Goal: Task Accomplishment & Management: Manage account settings

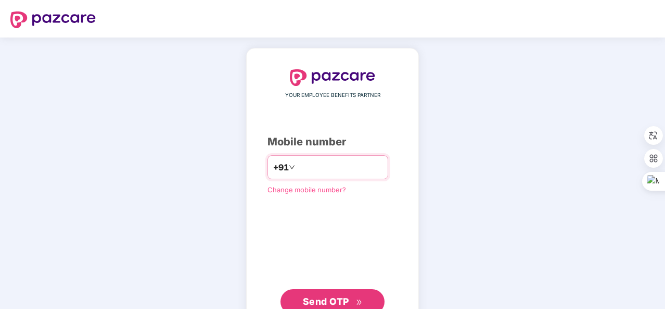
type input "**********"
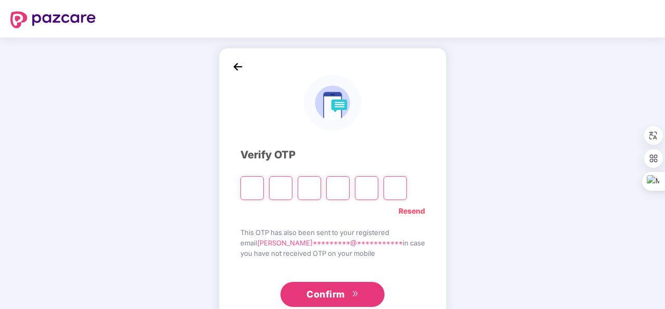
type input "*"
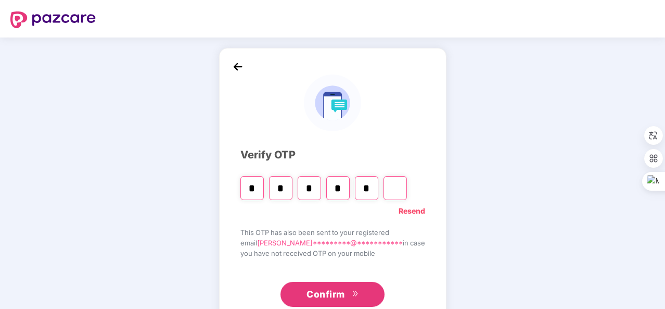
type input "*"
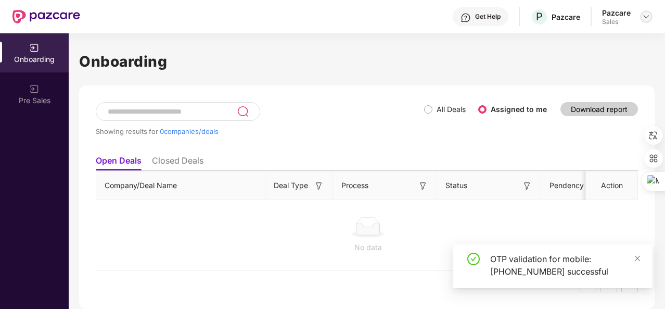
click at [647, 21] on div at bounding box center [646, 16] width 12 height 12
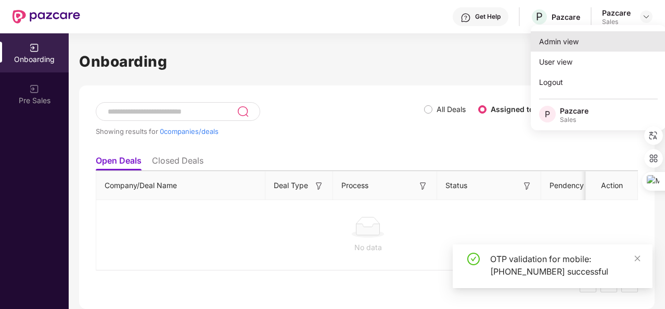
click at [580, 43] on div "Admin view" at bounding box center [598, 41] width 135 height 20
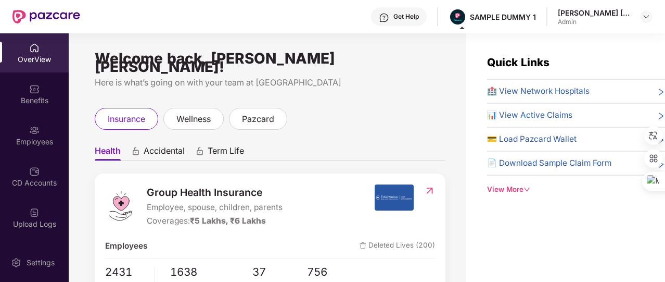
click at [496, 185] on div "View More" at bounding box center [576, 189] width 178 height 11
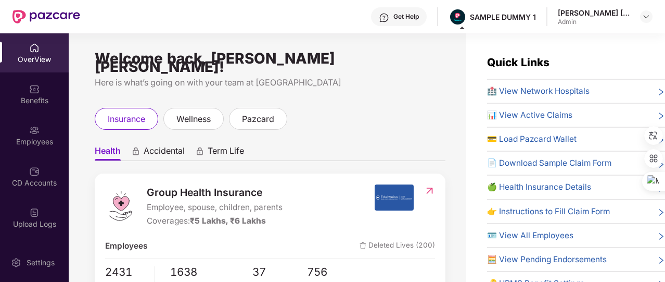
scroll to position [44, 0]
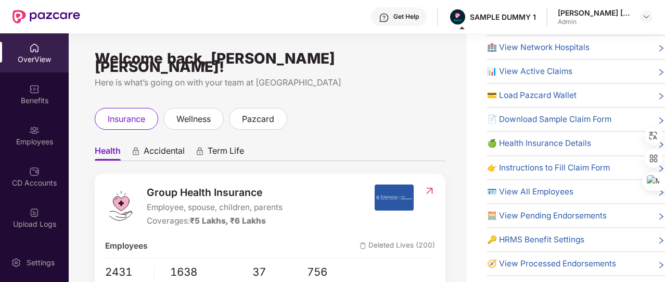
click at [523, 235] on span "🔑 HRMS Benefit Settings" at bounding box center [535, 239] width 97 height 12
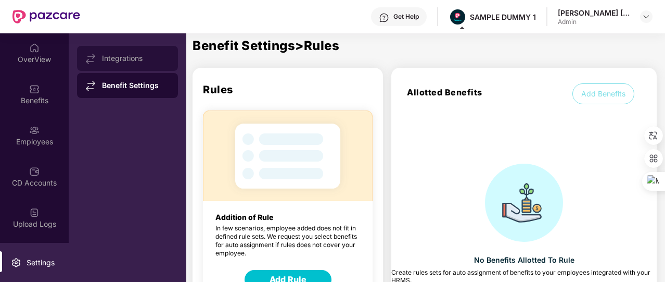
click at [142, 67] on div "Integrations" at bounding box center [127, 58] width 101 height 25
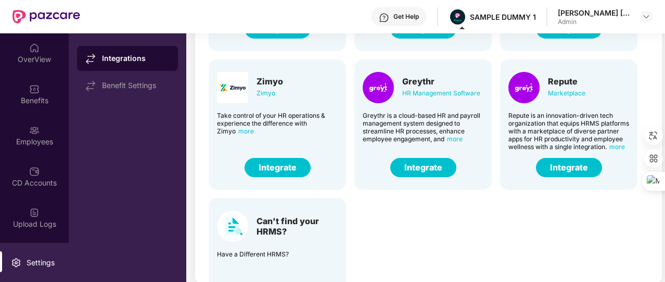
scroll to position [0, 0]
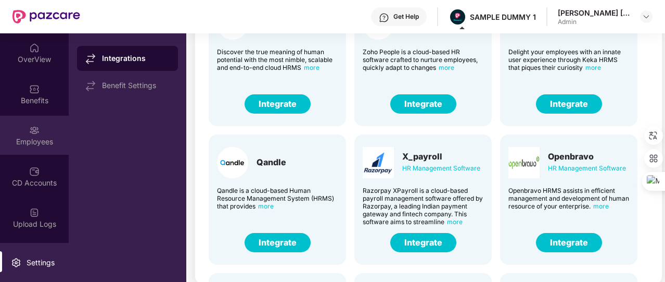
click at [32, 139] on div "Employees" at bounding box center [34, 141] width 69 height 10
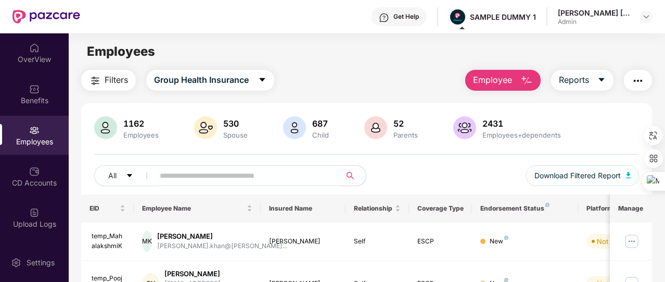
click at [514, 81] on button "Employee" at bounding box center [502, 80] width 75 height 21
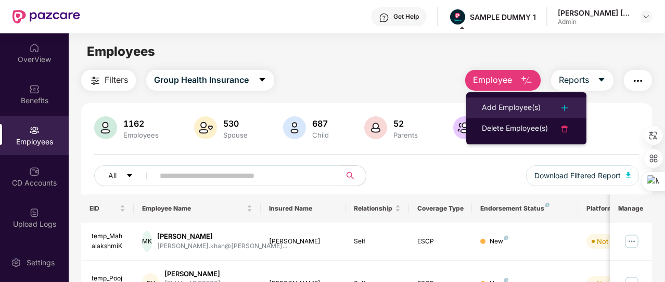
click at [516, 100] on li "Add Employee(s)" at bounding box center [526, 107] width 120 height 21
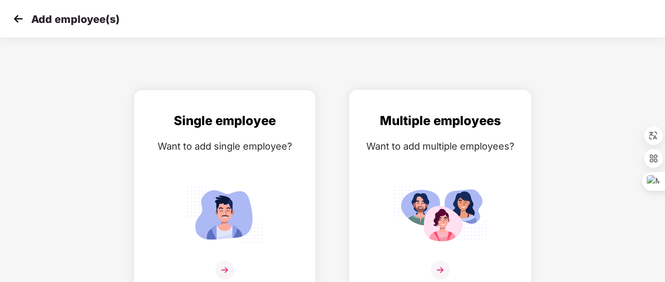
click at [452, 157] on div "Multiple employees Want to add multiple employees?" at bounding box center [440, 201] width 160 height 181
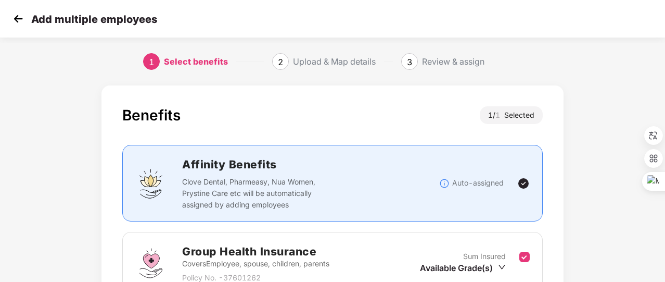
scroll to position [113, 0]
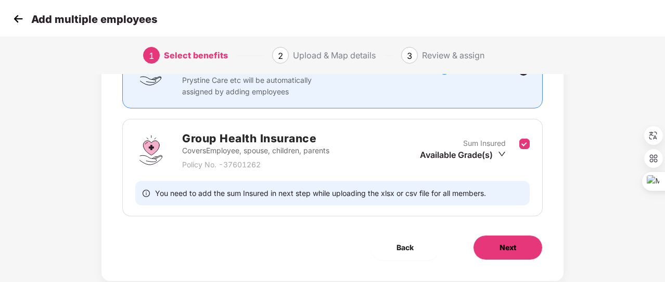
click at [511, 243] on span "Next" at bounding box center [508, 247] width 17 height 11
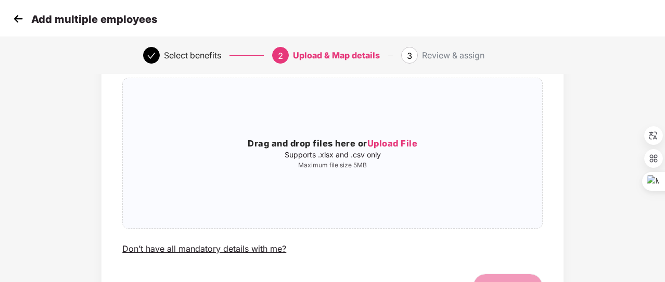
scroll to position [74, 0]
click at [16, 22] on img at bounding box center [18, 19] width 16 height 16
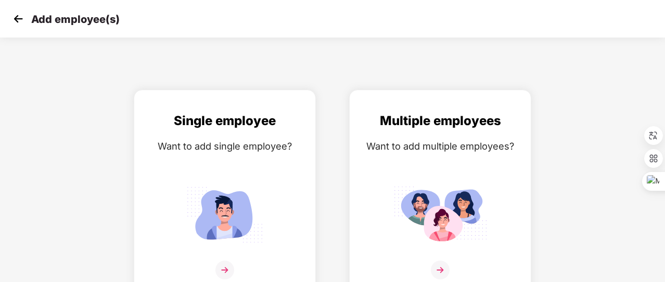
click at [11, 21] on img at bounding box center [18, 19] width 16 height 16
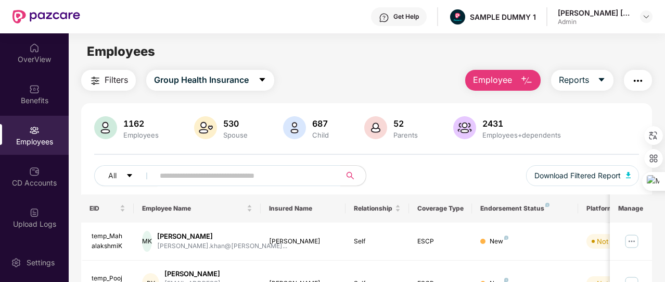
click at [505, 79] on span "Employee" at bounding box center [492, 79] width 39 height 13
click at [576, 80] on span "Reports" at bounding box center [574, 79] width 30 height 13
click at [645, 71] on button "button" at bounding box center [638, 80] width 28 height 21
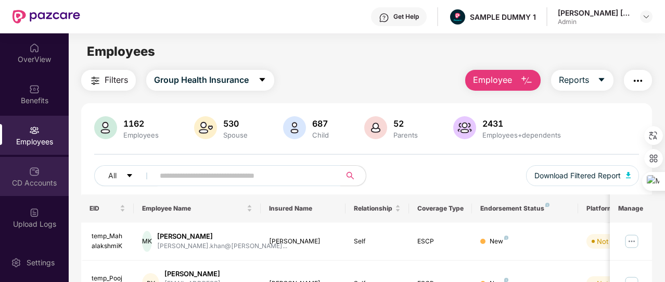
click at [28, 181] on div "CD Accounts" at bounding box center [34, 183] width 69 height 10
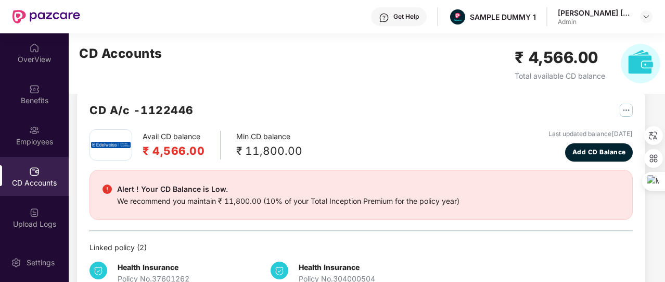
scroll to position [17, 0]
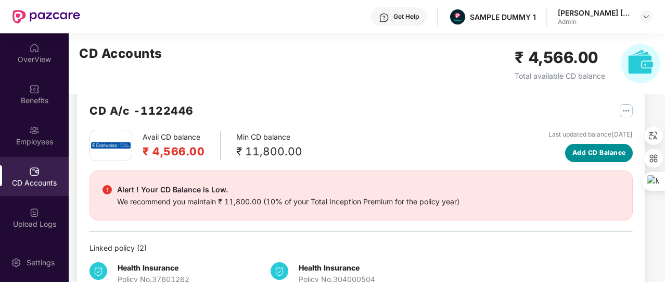
click at [592, 148] on span "Add CD Balance" at bounding box center [600, 153] width 54 height 10
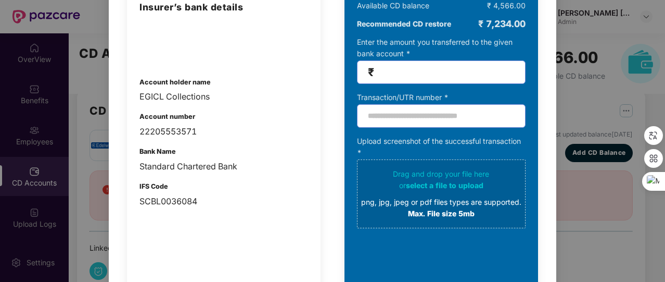
scroll to position [111, 0]
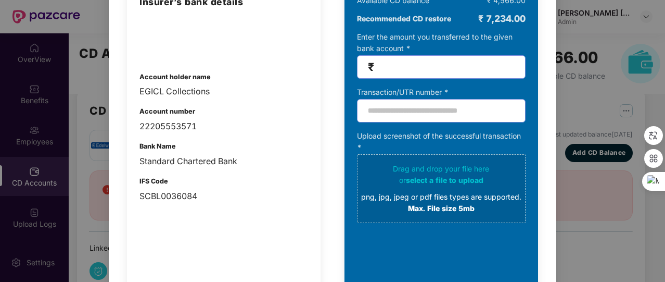
click at [577, 113] on div "100% SECURE Transfer the amount you want add to your CD balance and share the s…" at bounding box center [332, 141] width 665 height 282
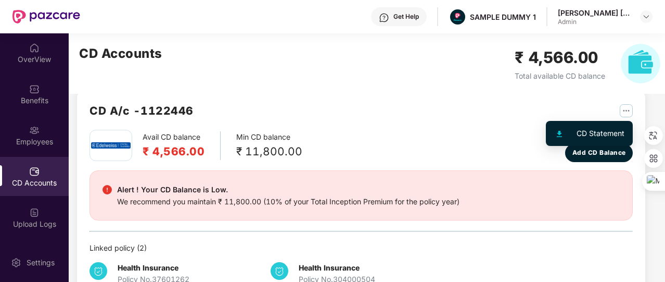
click at [626, 109] on img "button" at bounding box center [626, 110] width 13 height 13
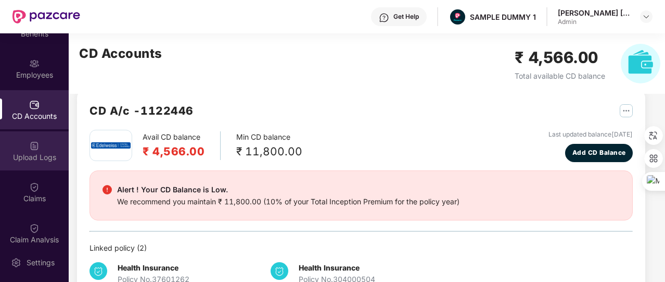
scroll to position [76, 0]
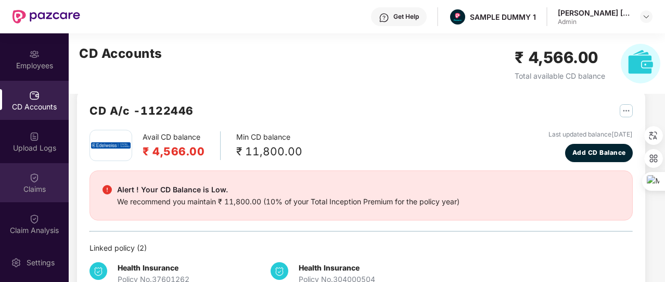
click at [46, 175] on div "Claims" at bounding box center [34, 182] width 69 height 39
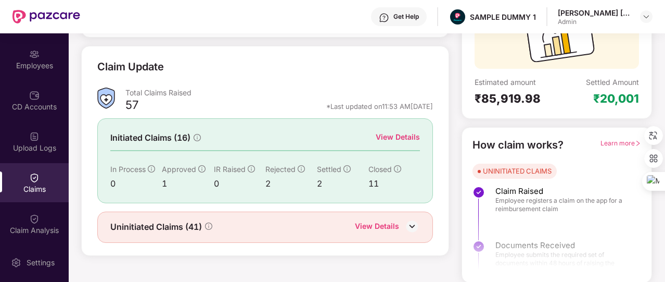
scroll to position [125, 0]
click at [393, 135] on div "View Details" at bounding box center [398, 136] width 44 height 11
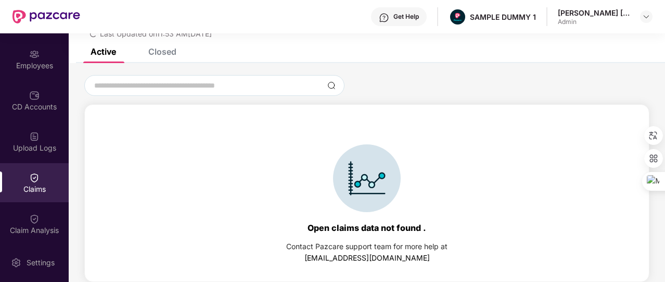
scroll to position [31, 0]
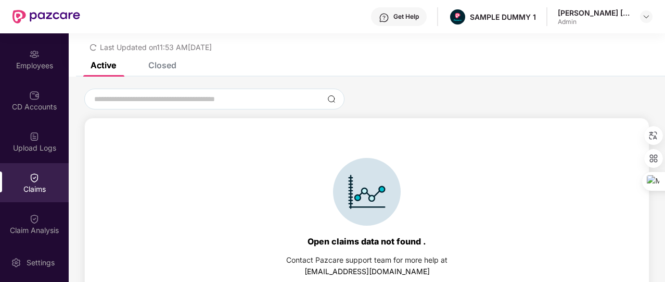
click at [171, 65] on div "Closed" at bounding box center [162, 65] width 28 height 10
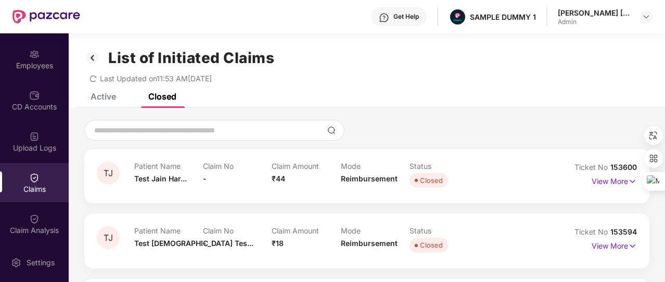
scroll to position [60, 0]
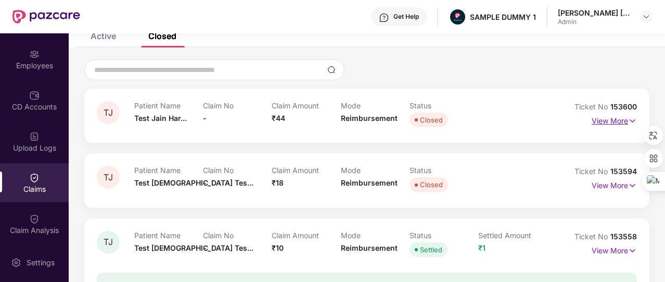
click at [609, 117] on p "View More" at bounding box center [614, 119] width 45 height 14
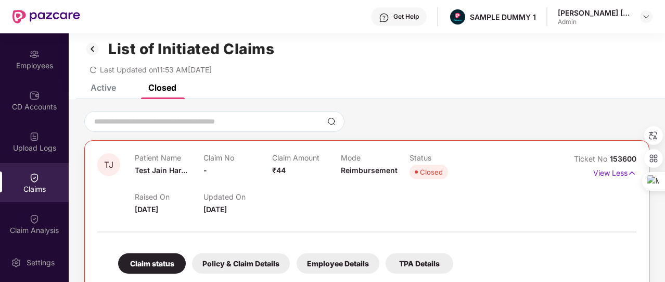
scroll to position [2, 0]
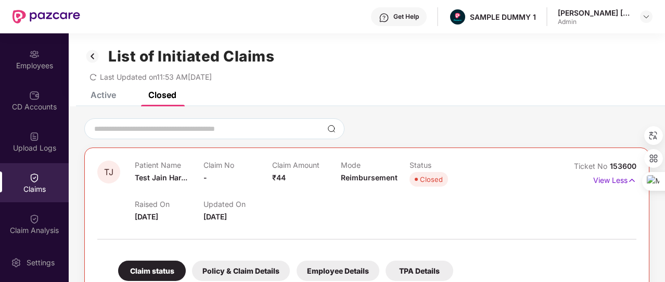
click at [93, 57] on img at bounding box center [92, 56] width 17 height 18
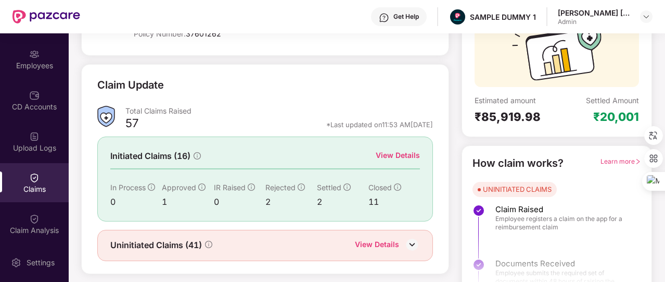
scroll to position [125, 0]
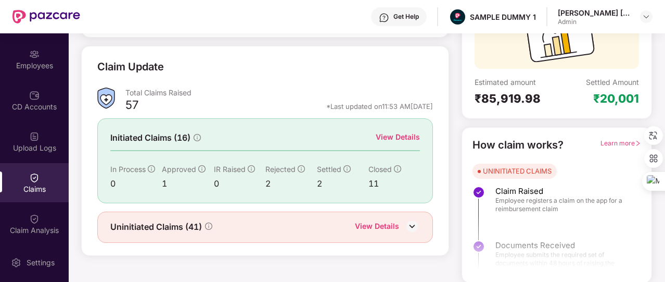
click at [367, 224] on div "View Details" at bounding box center [377, 227] width 44 height 14
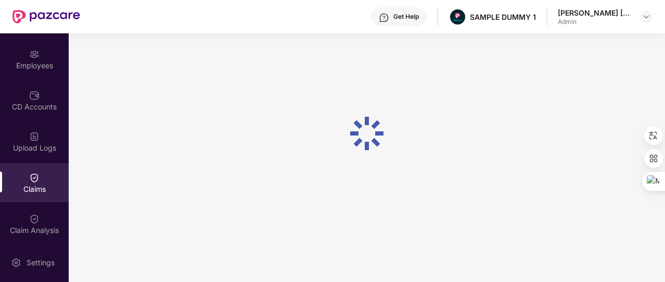
scroll to position [2, 0]
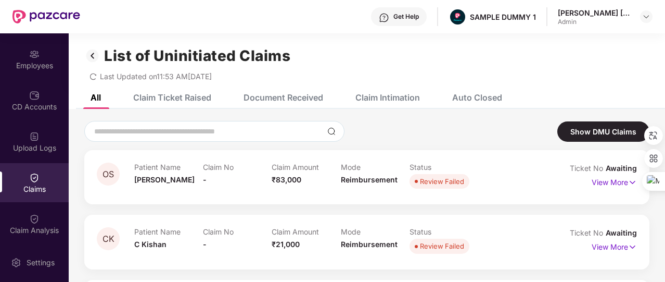
click at [198, 102] on div "Claim Ticket Raised" at bounding box center [172, 97] width 78 height 10
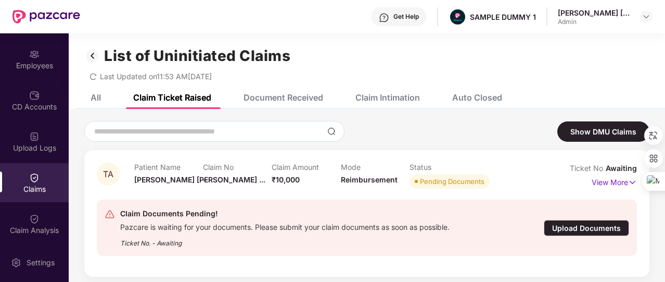
click at [395, 96] on div "Claim Intimation" at bounding box center [388, 97] width 65 height 10
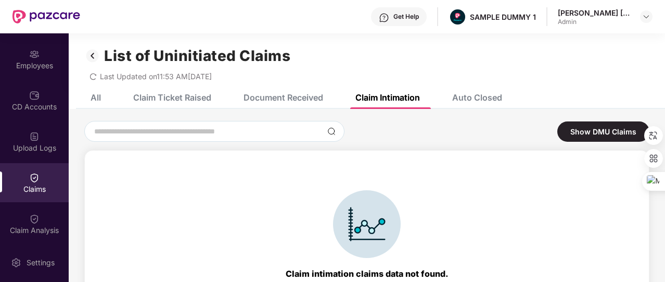
click at [501, 97] on div "Auto Closed" at bounding box center [477, 97] width 50 height 10
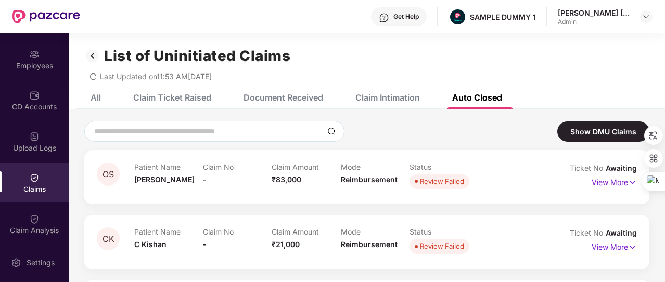
click at [97, 59] on img at bounding box center [92, 56] width 17 height 18
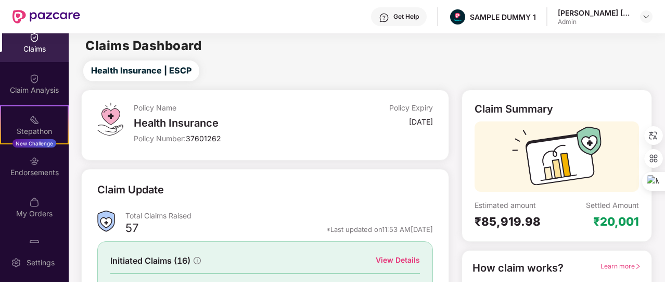
scroll to position [219, 0]
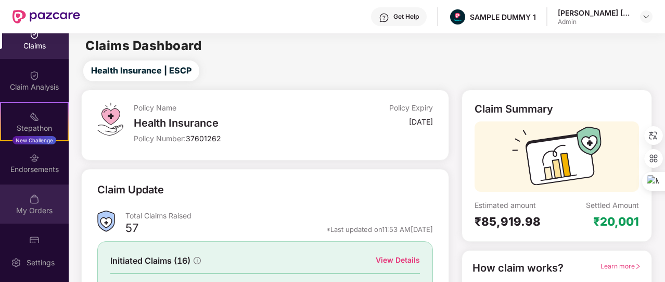
click at [30, 215] on div "My Orders" at bounding box center [34, 203] width 69 height 39
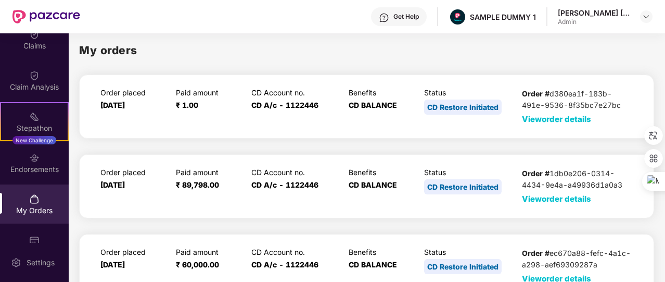
click at [545, 116] on span "View order details" at bounding box center [556, 119] width 69 height 10
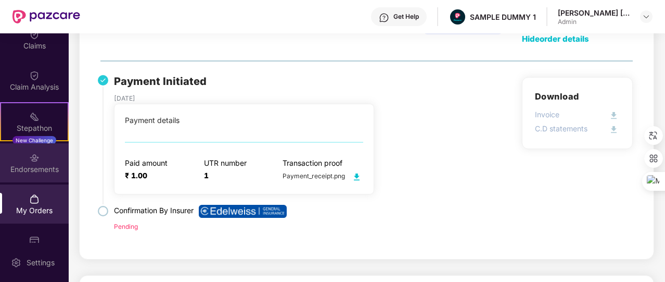
scroll to position [0, 0]
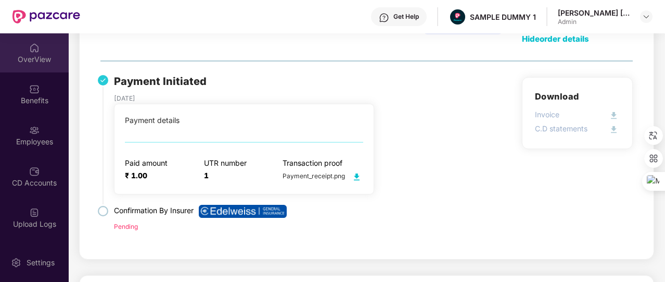
click at [39, 60] on div "OverView" at bounding box center [34, 59] width 69 height 10
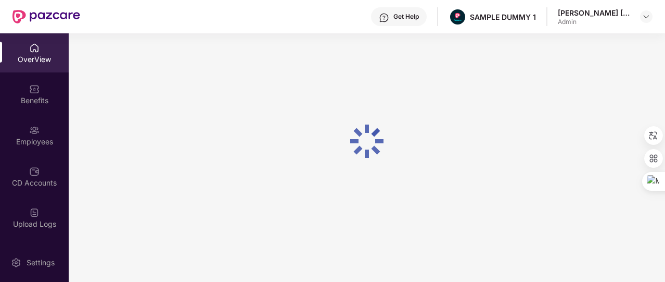
scroll to position [33, 0]
